Goal: Transaction & Acquisition: Purchase product/service

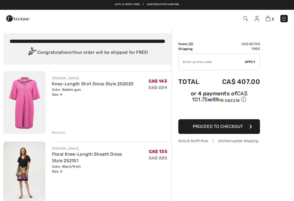
click at [257, 19] on img at bounding box center [256, 18] width 5 height 5
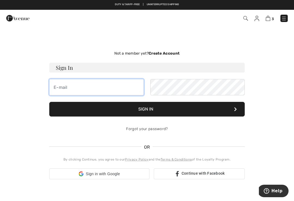
click at [63, 84] on input "email" at bounding box center [96, 87] width 94 height 16
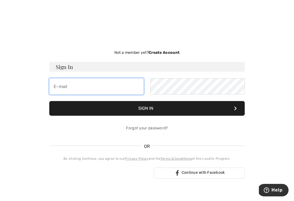
type input "regh@platinum.ca"
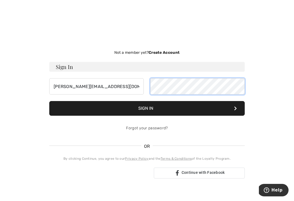
scroll to position [1, 0]
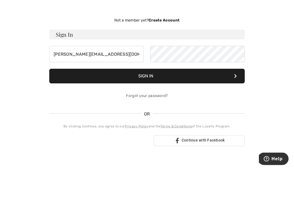
click at [143, 101] on button "Sign In" at bounding box center [146, 108] width 195 height 15
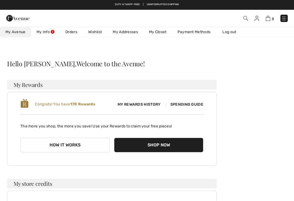
click at [268, 19] on img at bounding box center [267, 18] width 5 height 5
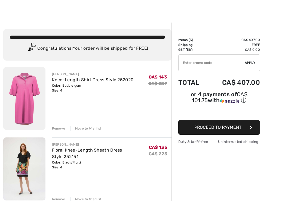
click at [90, 130] on div "Move to Wishlist" at bounding box center [85, 128] width 31 height 5
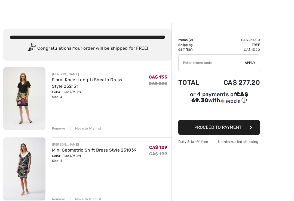
click at [94, 131] on div "Move to Wishlist" at bounding box center [85, 128] width 31 height 5
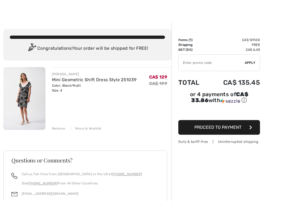
click at [90, 130] on div "Move to Wishlist" at bounding box center [85, 128] width 31 height 5
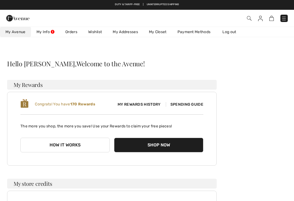
click at [159, 32] on link "My Closet" at bounding box center [157, 32] width 29 height 10
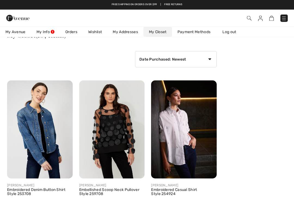
scroll to position [29, 0]
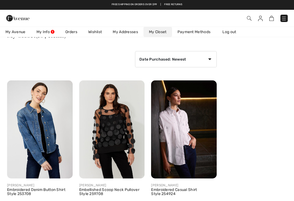
click at [97, 30] on link "Wishlist" at bounding box center [95, 32] width 24 height 10
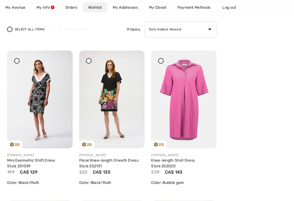
scroll to position [59, 0]
click at [160, 60] on icon at bounding box center [161, 61] width 2 height 2
click at [206, 56] on icon at bounding box center [205, 54] width 3 height 4
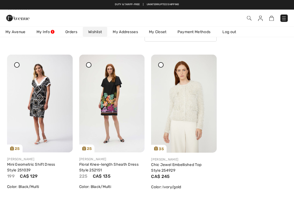
scroll to position [55, 0]
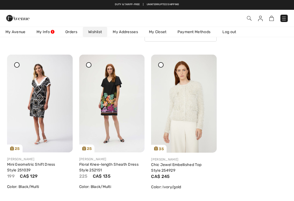
click at [17, 66] on div at bounding box center [16, 64] width 5 height 5
click at [19, 66] on div at bounding box center [16, 64] width 5 height 5
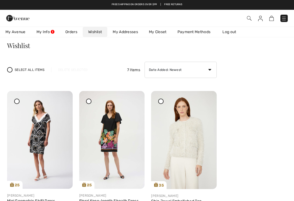
scroll to position [0, 0]
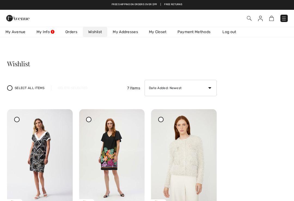
click at [284, 18] on img at bounding box center [283, 18] width 5 height 5
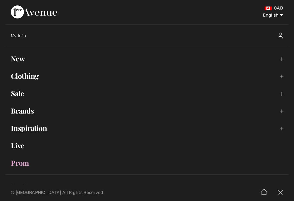
click at [30, 80] on link "Clothing Toggle submenu" at bounding box center [146, 76] width 283 height 12
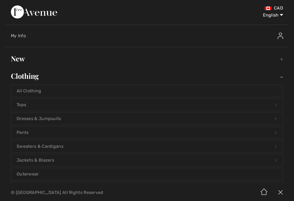
click at [281, 36] on img at bounding box center [279, 36] width 5 height 7
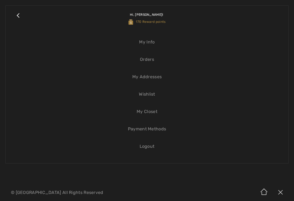
click at [17, 16] on link "Close submenu" at bounding box center [18, 18] width 14 height 14
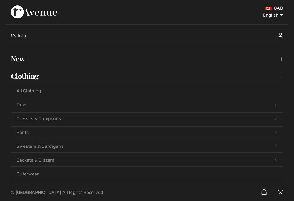
click at [280, 38] on img at bounding box center [279, 36] width 5 height 7
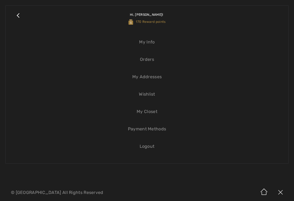
click at [17, 16] on link "Close submenu" at bounding box center [18, 18] width 14 height 14
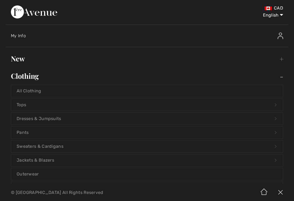
click at [21, 36] on span "My Info" at bounding box center [18, 35] width 15 height 5
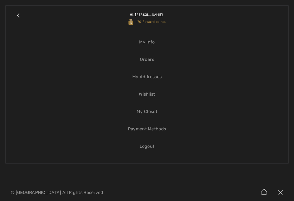
click at [149, 95] on link "Wishlist" at bounding box center [146, 94] width 271 height 12
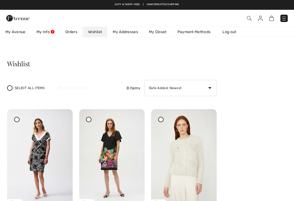
click at [45, 166] on img at bounding box center [40, 158] width 66 height 98
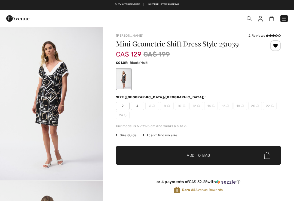
click at [136, 109] on span "4" at bounding box center [138, 106] width 14 height 8
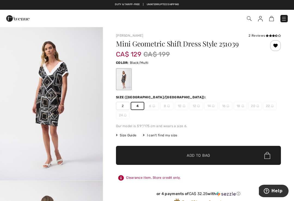
click at [200, 158] on span "Add to Bag" at bounding box center [198, 156] width 23 height 6
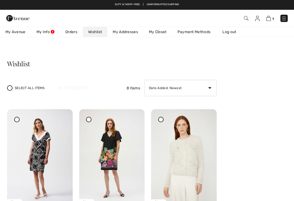
click at [97, 31] on link "Wishlist" at bounding box center [95, 32] width 24 height 10
click at [119, 150] on img at bounding box center [112, 158] width 66 height 98
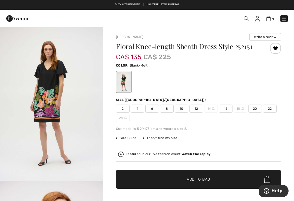
click at [135, 109] on span "4" at bounding box center [138, 109] width 14 height 8
click at [190, 178] on span "Add to Bag" at bounding box center [198, 180] width 23 height 6
click at [268, 21] on img at bounding box center [267, 18] width 5 height 5
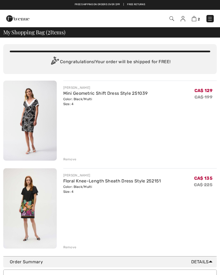
click at [71, 158] on div "Remove" at bounding box center [69, 159] width 13 height 5
